Goal: Information Seeking & Learning: Learn about a topic

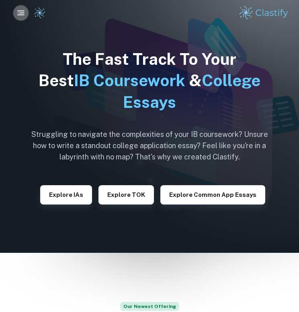
click at [16, 12] on icon "button" at bounding box center [20, 12] width 9 height 9
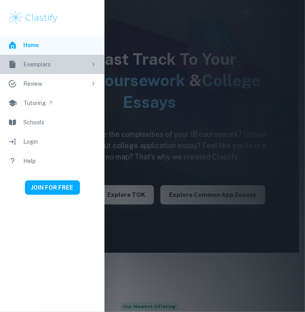
click at [71, 65] on div "Exemplars" at bounding box center [55, 64] width 64 height 9
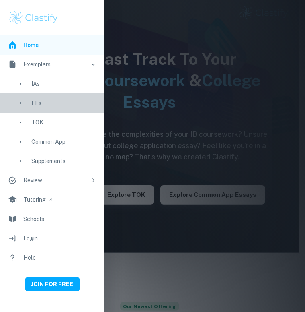
click at [51, 101] on div "EEs" at bounding box center [63, 103] width 65 height 9
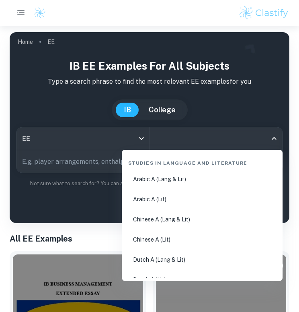
click at [194, 136] on input "All Subjects" at bounding box center [210, 138] width 114 height 15
click at [168, 184] on li "English A (Lang & Lit)" at bounding box center [202, 179] width 155 height 19
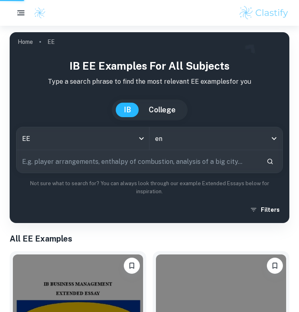
type input "English A (Lang & Lit)"
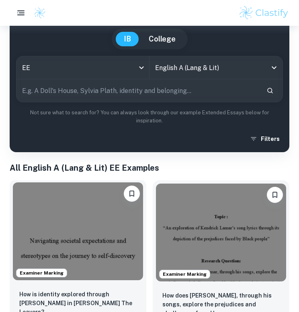
scroll to position [161, 0]
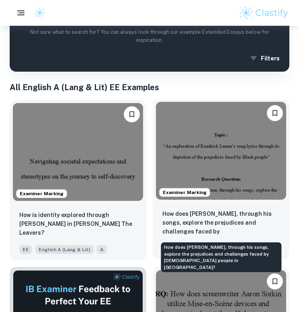
click at [264, 233] on p "How does [PERSON_NAME], through his songs, explore the prejudices and challenge…" at bounding box center [222, 222] width 118 height 27
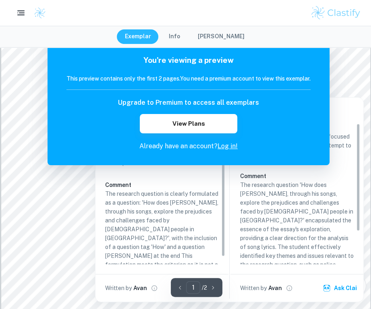
scroll to position [201, 0]
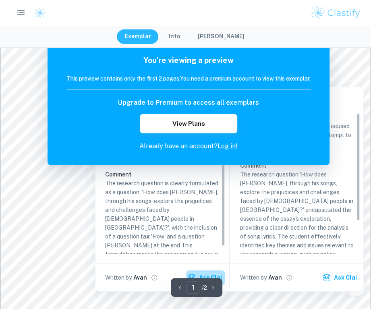
click at [198, 273] on button "Ask Clai" at bounding box center [205, 277] width 39 height 14
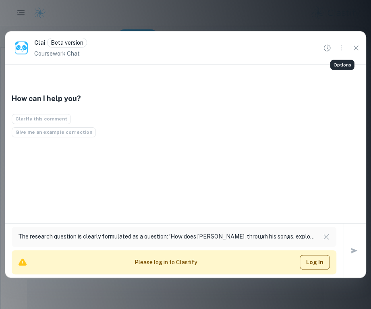
scroll to position [184, 0]
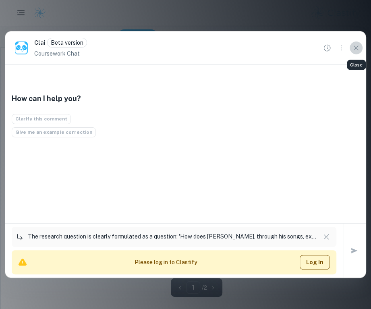
click at [299, 50] on icon "Close" at bounding box center [355, 47] width 9 height 9
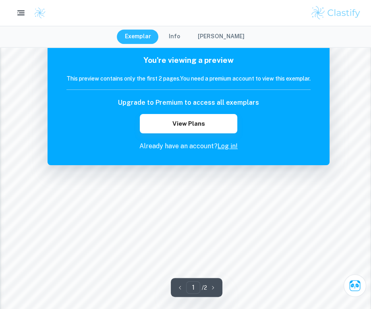
scroll to position [402, 0]
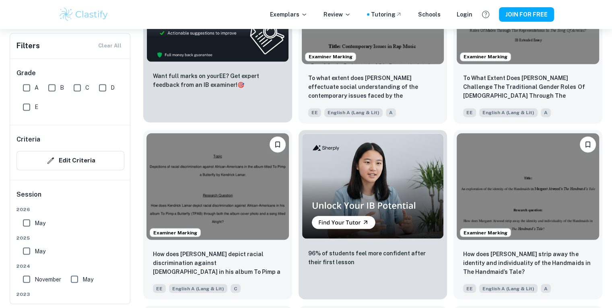
scroll to position [1328, 0]
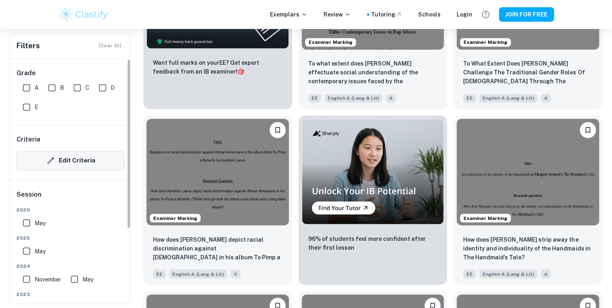
click at [93, 154] on button "Edit Criteria" at bounding box center [71, 160] width 108 height 19
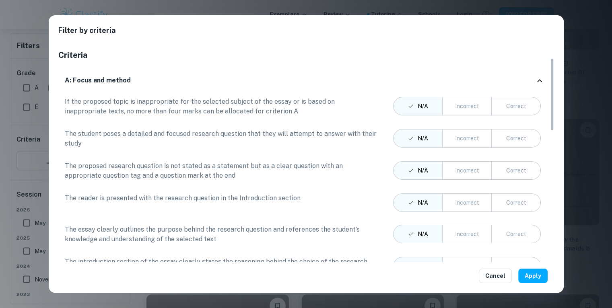
scroll to position [402, 0]
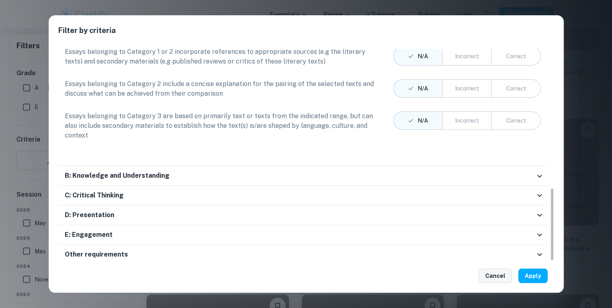
click at [299, 274] on button "Cancel" at bounding box center [495, 276] width 33 height 14
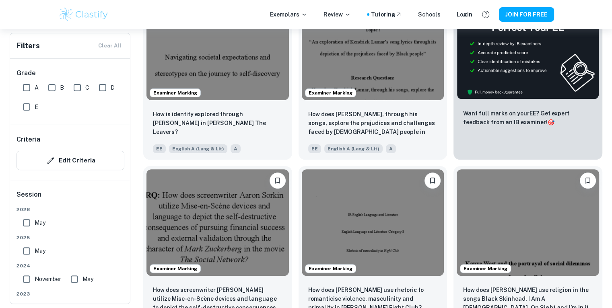
scroll to position [0, 0]
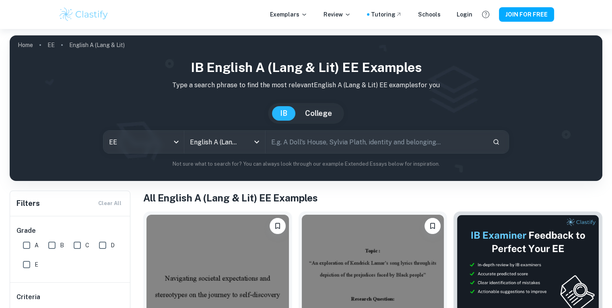
click at [299, 144] on input "text" at bounding box center [376, 142] width 221 height 23
type input "[PERSON_NAME]"
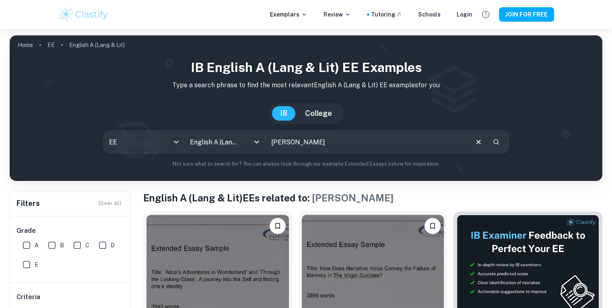
drag, startPoint x: 336, startPoint y: 140, endPoint x: 271, endPoint y: 146, distance: 65.4
click at [271, 146] on input "[PERSON_NAME]" at bounding box center [367, 142] width 202 height 23
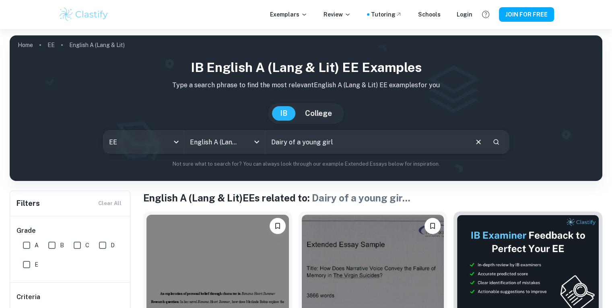
click at [279, 138] on input "Dairy of a young girl" at bounding box center [367, 142] width 202 height 23
type input "Diary of a young girl"
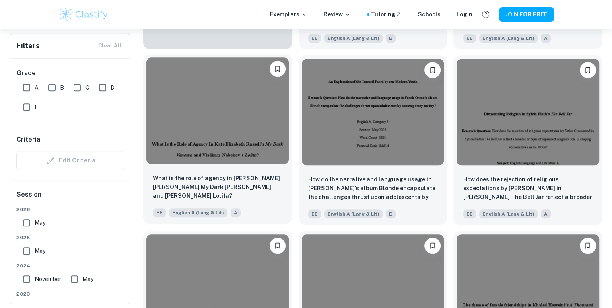
scroll to position [724, 0]
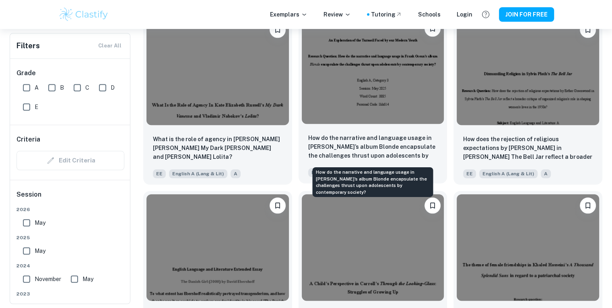
click at [299, 136] on p "How do the narrative and language usage in [PERSON_NAME]’s album Blonde encapsu…" at bounding box center [373, 147] width 130 height 27
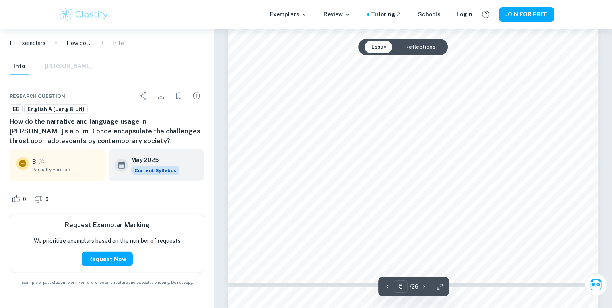
scroll to position [2294, 0]
click at [299, 43] on button "Reflections" at bounding box center [419, 47] width 43 height 13
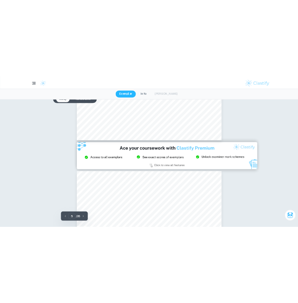
scroll to position [1782, 0]
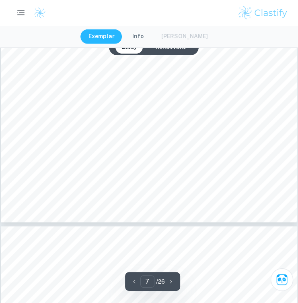
type input "8"
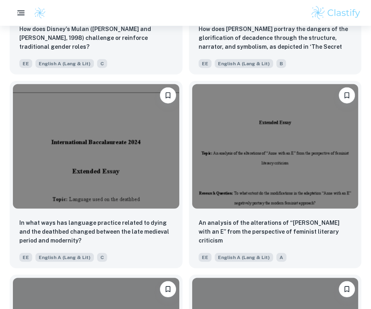
scroll to position [3082, 0]
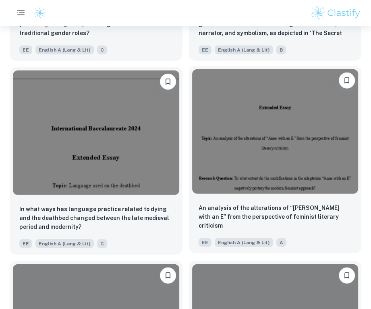
click at [254, 175] on img at bounding box center [275, 131] width 166 height 124
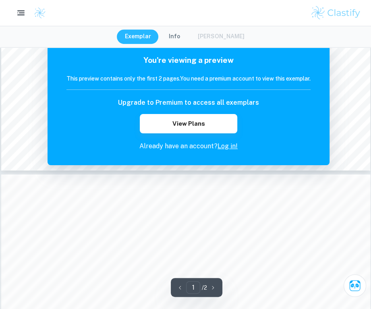
scroll to position [443, 0]
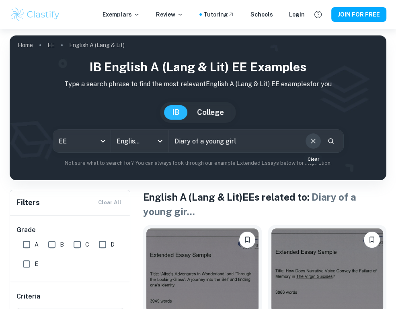
click at [299, 135] on button "Clear" at bounding box center [313, 140] width 15 height 15
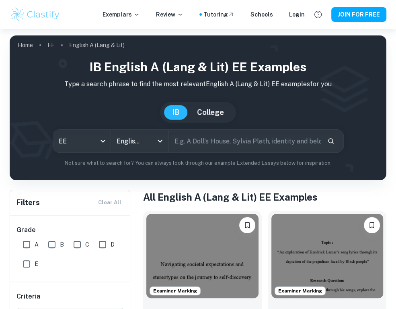
click at [299, 138] on input "text" at bounding box center [245, 141] width 152 height 23
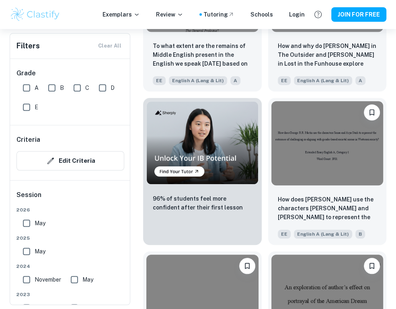
scroll to position [4174, 0]
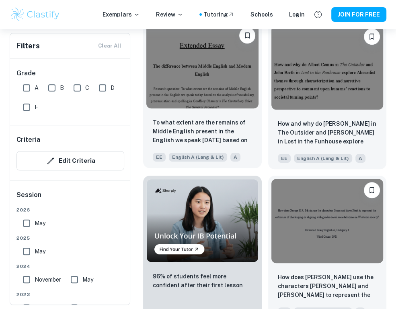
click at [211, 107] on img at bounding box center [203, 66] width 112 height 84
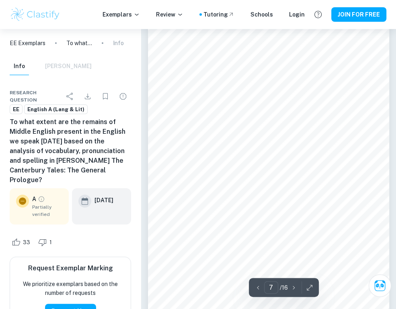
scroll to position [2214, 0]
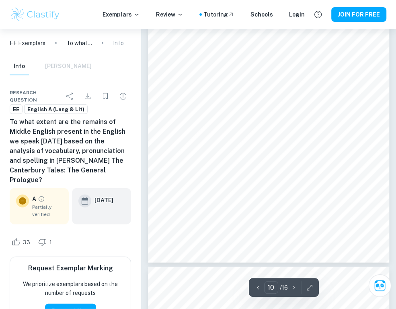
type input "11"
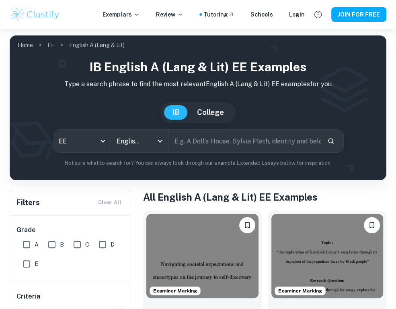
drag, startPoint x: 238, startPoint y: 138, endPoint x: 219, endPoint y: 143, distance: 19.9
click at [219, 143] on input "text" at bounding box center [245, 141] width 152 height 23
type input "[PERSON_NAME]"
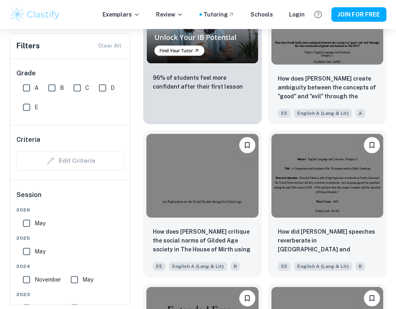
scroll to position [4468, 0]
